Goal: Use online tool/utility: Utilize a website feature to perform a specific function

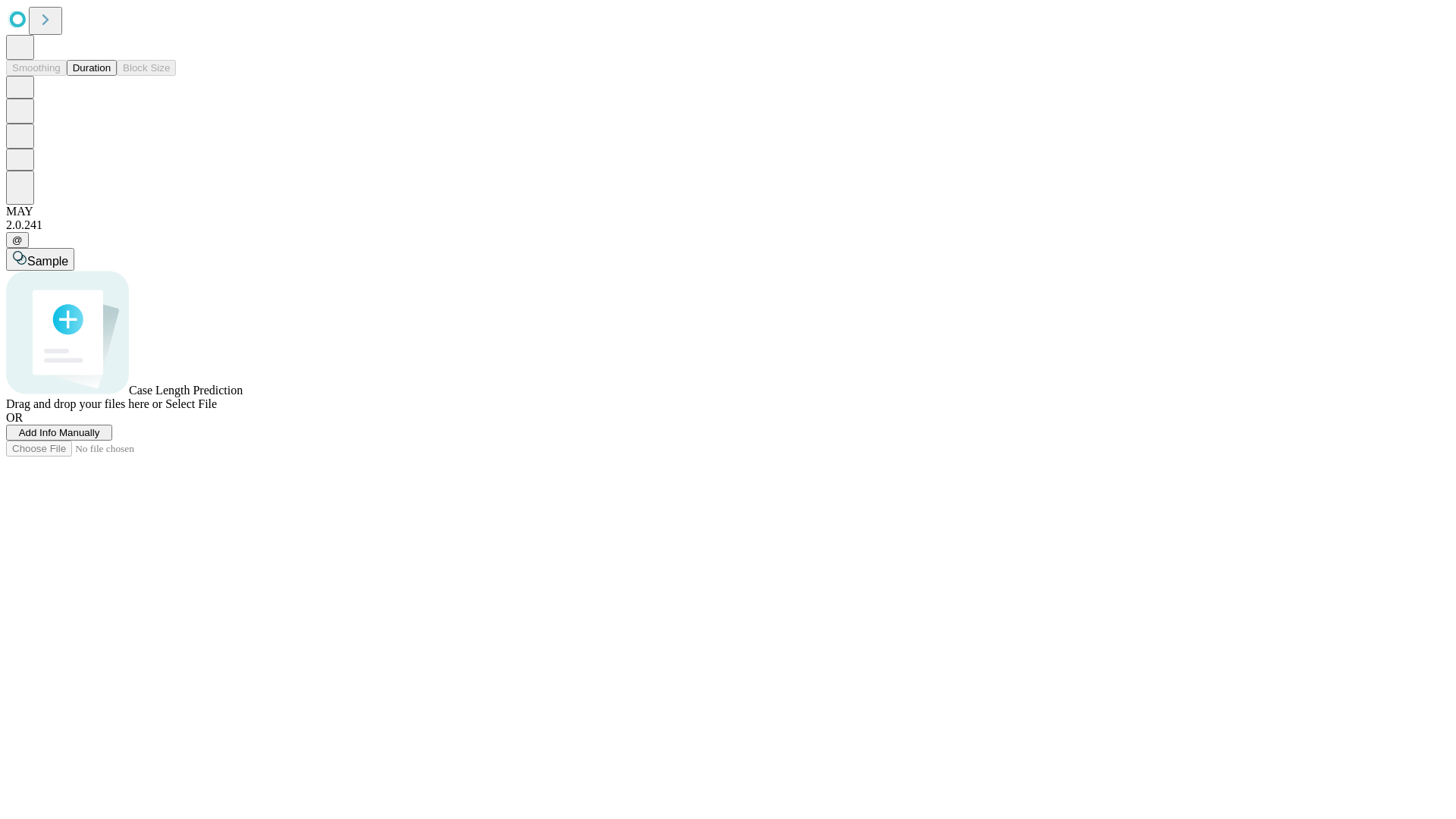
click at [111, 76] on button "Duration" at bounding box center [92, 68] width 50 height 16
click at [217, 410] on span "Select File" at bounding box center [191, 404] width 52 height 13
